Goal: Information Seeking & Learning: Learn about a topic

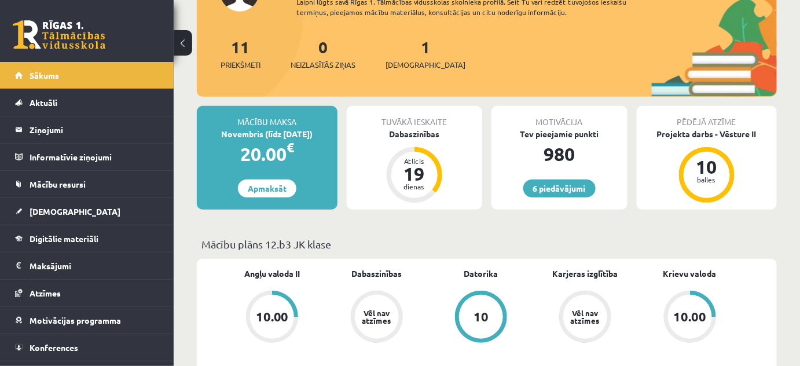
scroll to position [105, 0]
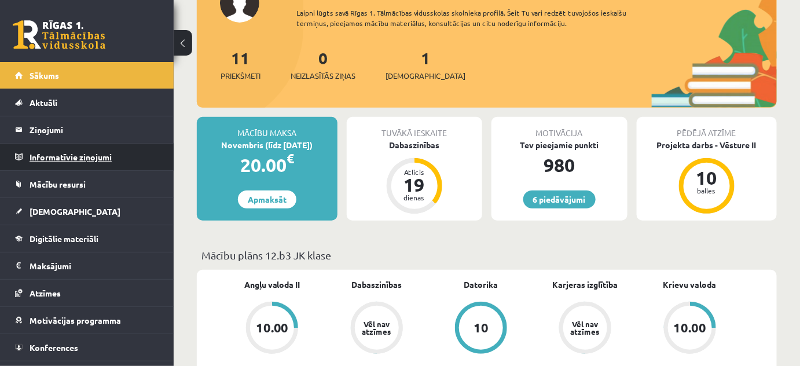
click at [83, 158] on legend "Informatīvie ziņojumi 0" at bounding box center [95, 157] width 130 height 27
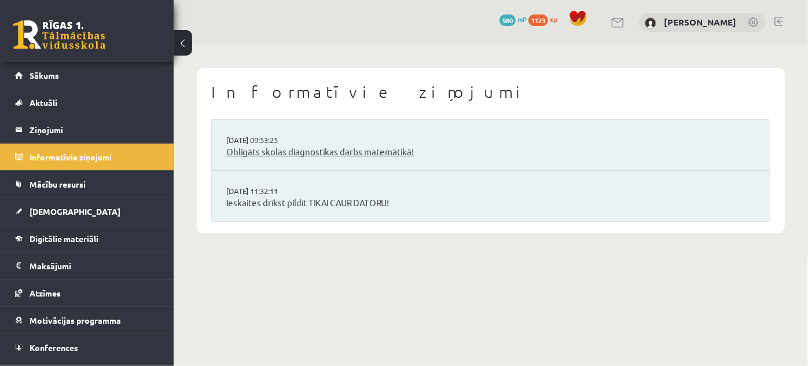
click at [340, 153] on link "Obligāts skolas diagnostikas darbs matemātikā!" at bounding box center [490, 151] width 529 height 13
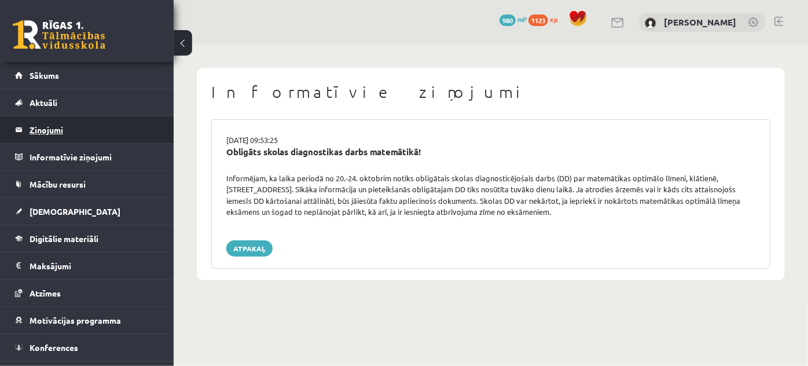
click at [74, 133] on legend "Ziņojumi 0" at bounding box center [95, 129] width 130 height 27
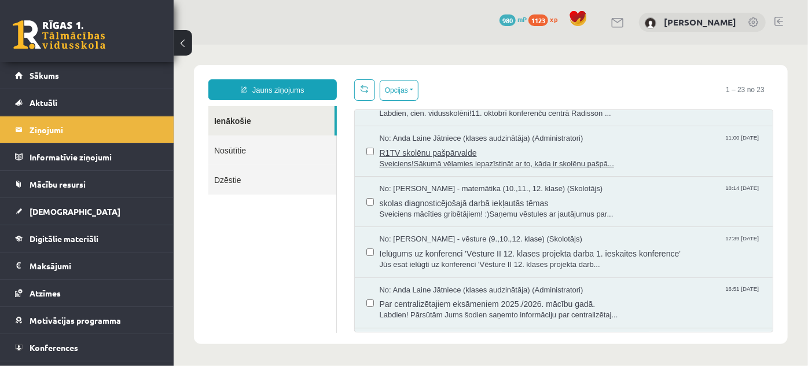
scroll to position [52, 0]
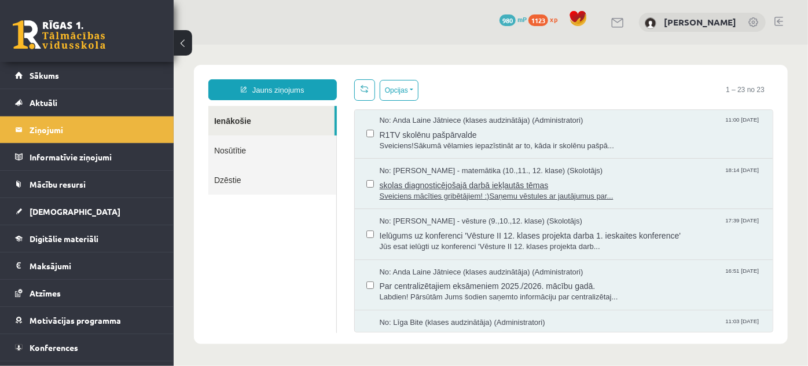
click at [447, 182] on span "skolas diagnosticējošajā darbā iekļautās tēmas" at bounding box center [570, 183] width 382 height 14
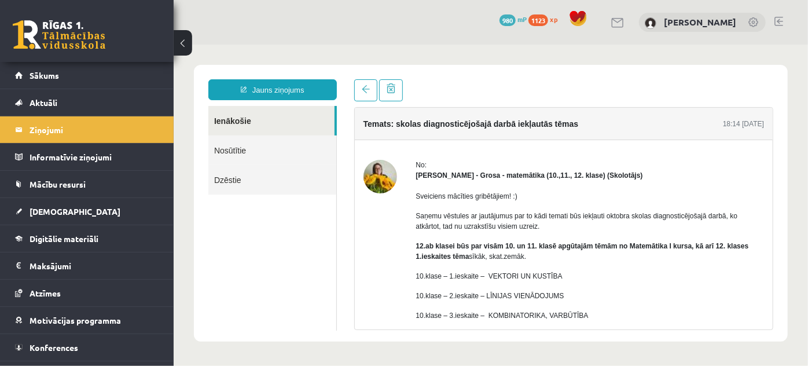
scroll to position [0, 0]
click at [370, 91] on link at bounding box center [365, 90] width 23 height 22
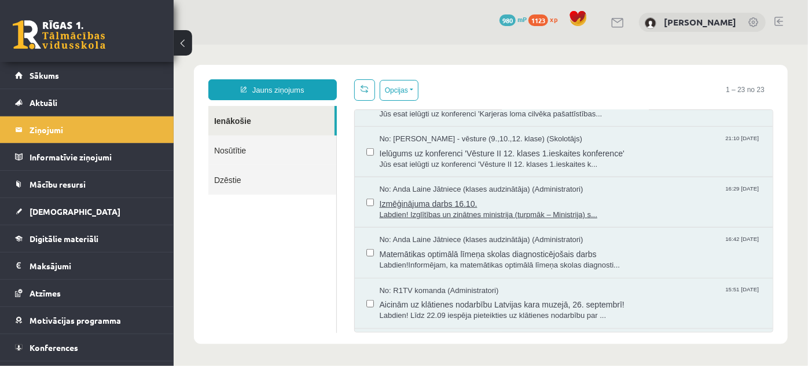
scroll to position [474, 0]
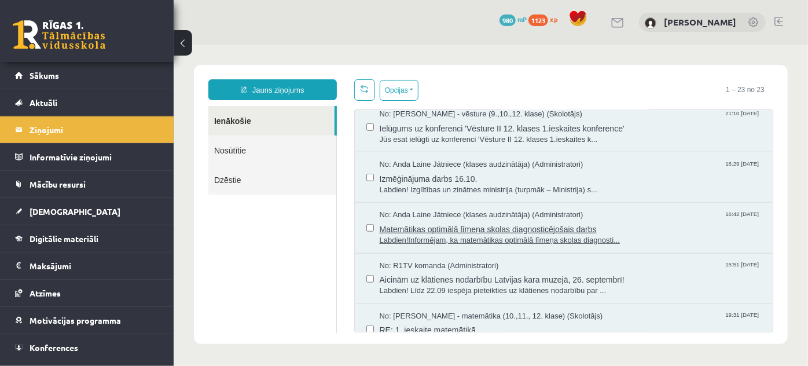
click at [494, 226] on span "Matemātikas optimālā līmeņa skolas diagnosticējošais darbs" at bounding box center [570, 227] width 382 height 14
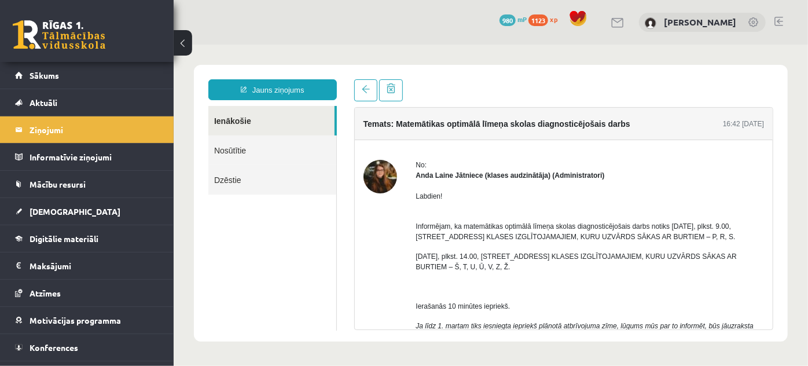
scroll to position [0, 0]
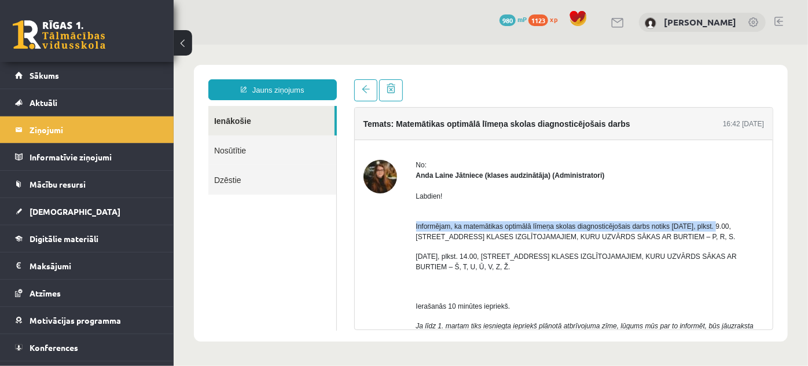
drag, startPoint x: 411, startPoint y: 226, endPoint x: 713, endPoint y: 223, distance: 301.7
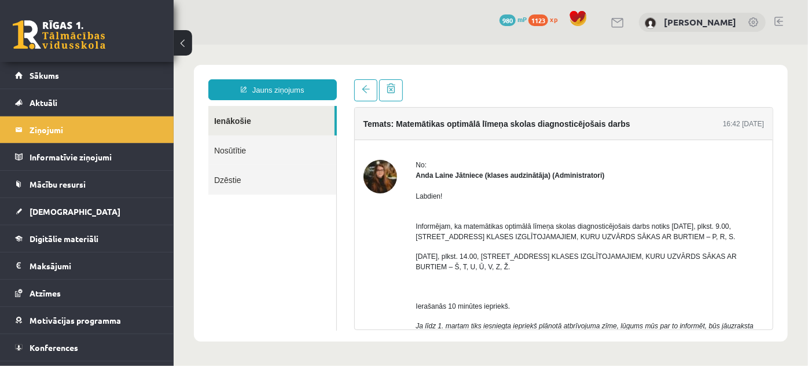
drag, startPoint x: 713, startPoint y: 223, endPoint x: 723, endPoint y: 229, distance: 11.4
click at [717, 224] on span "Informējam, ka matemātikas optimālā līmeņa skolas diagnosticējošais darbs notik…" at bounding box center [576, 231] width 320 height 19
click at [730, 236] on p "Informējam, ka matemātikas optimālā līmeņa skolas diagnosticējošais darbs notik…" at bounding box center [590, 225] width 349 height 31
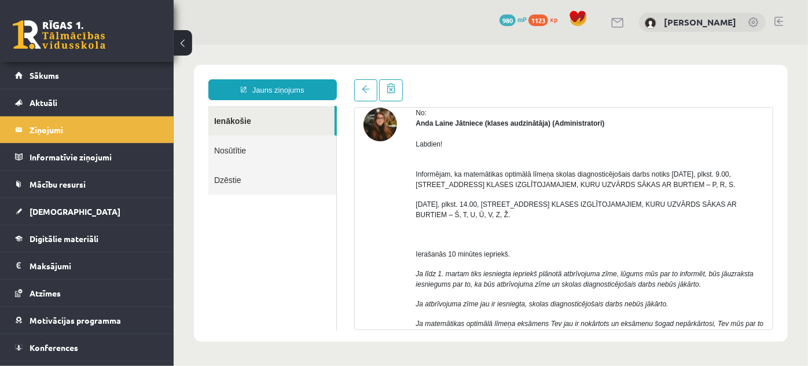
scroll to position [105, 0]
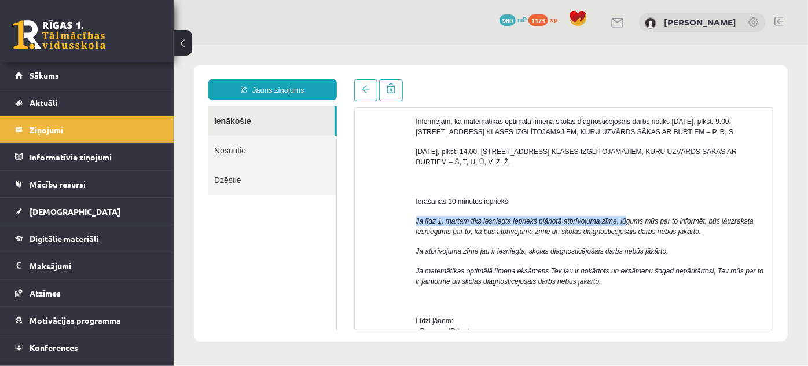
drag, startPoint x: 410, startPoint y: 219, endPoint x: 619, endPoint y: 217, distance: 209.0
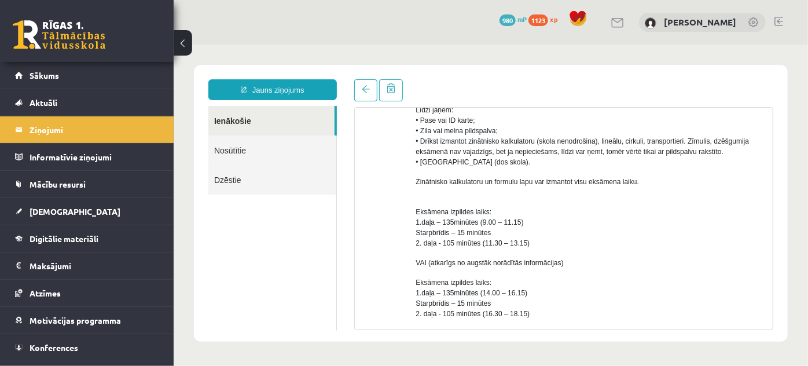
scroll to position [368, 0]
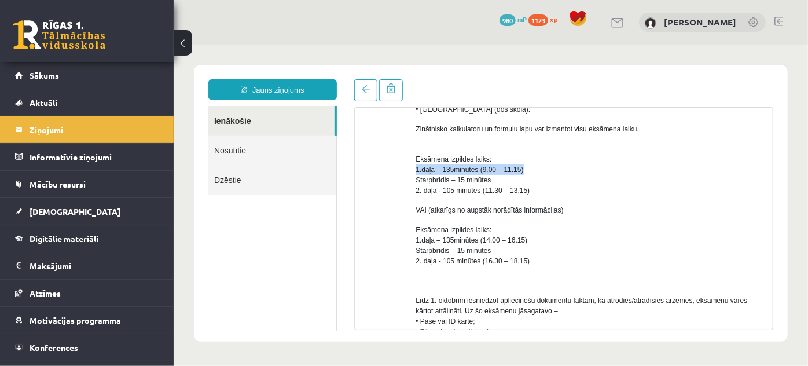
drag, startPoint x: 415, startPoint y: 168, endPoint x: 524, endPoint y: 170, distance: 109.4
click at [524, 170] on div "No: Anda Laine Jātniece (klases audzinātāja) (Administratori) Labdien! Informēj…" at bounding box center [563, 224] width 401 height 866
click at [524, 170] on p "Eksāmena izpildes laiks: 1.daļa – 135minūtes (9.00 – 11.15) Starpbrīdis – 15 mi…" at bounding box center [590, 169] width 349 height 52
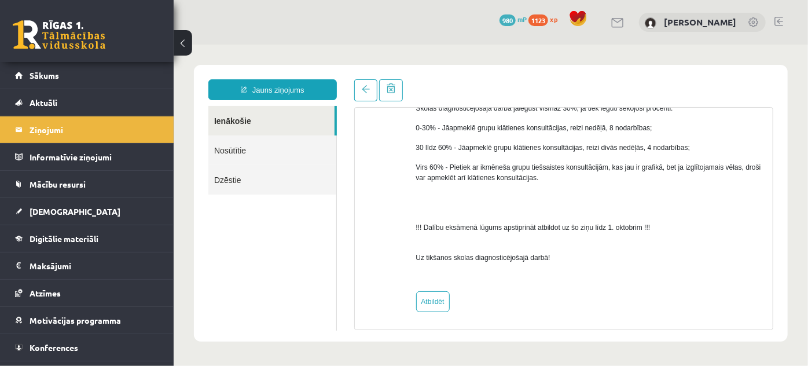
scroll to position [725, 0]
